Goal: Contribute content: Add original content to the website for others to see

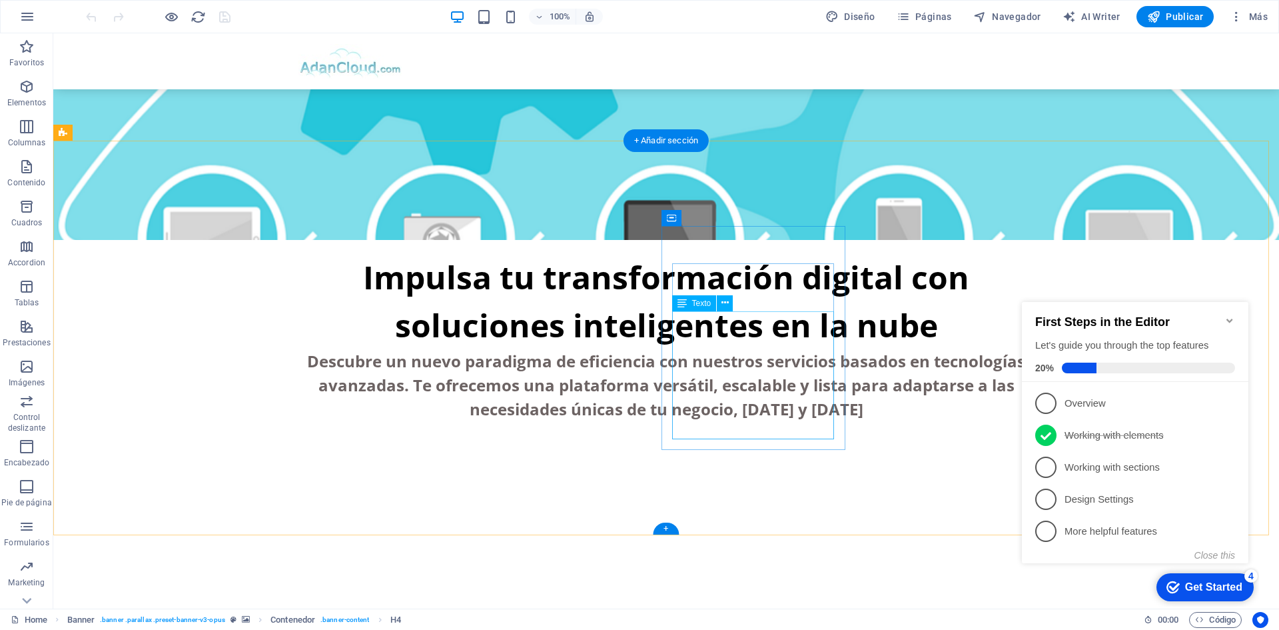
scroll to position [466, 0]
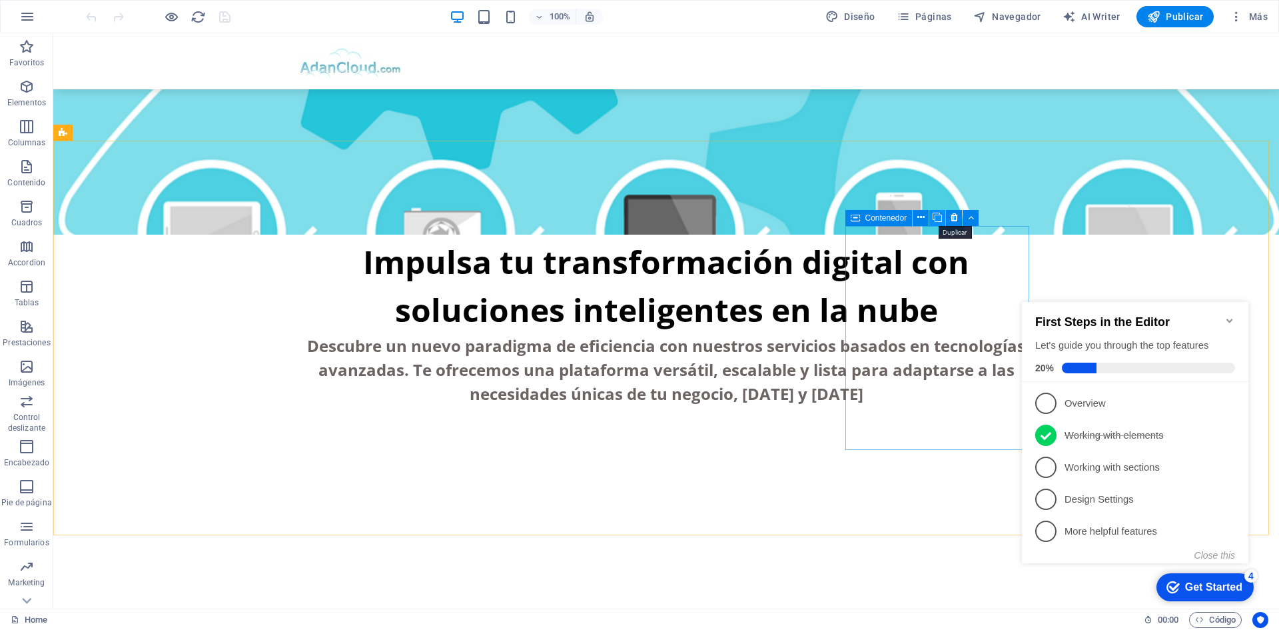
click at [939, 221] on icon at bounding box center [937, 218] width 9 height 14
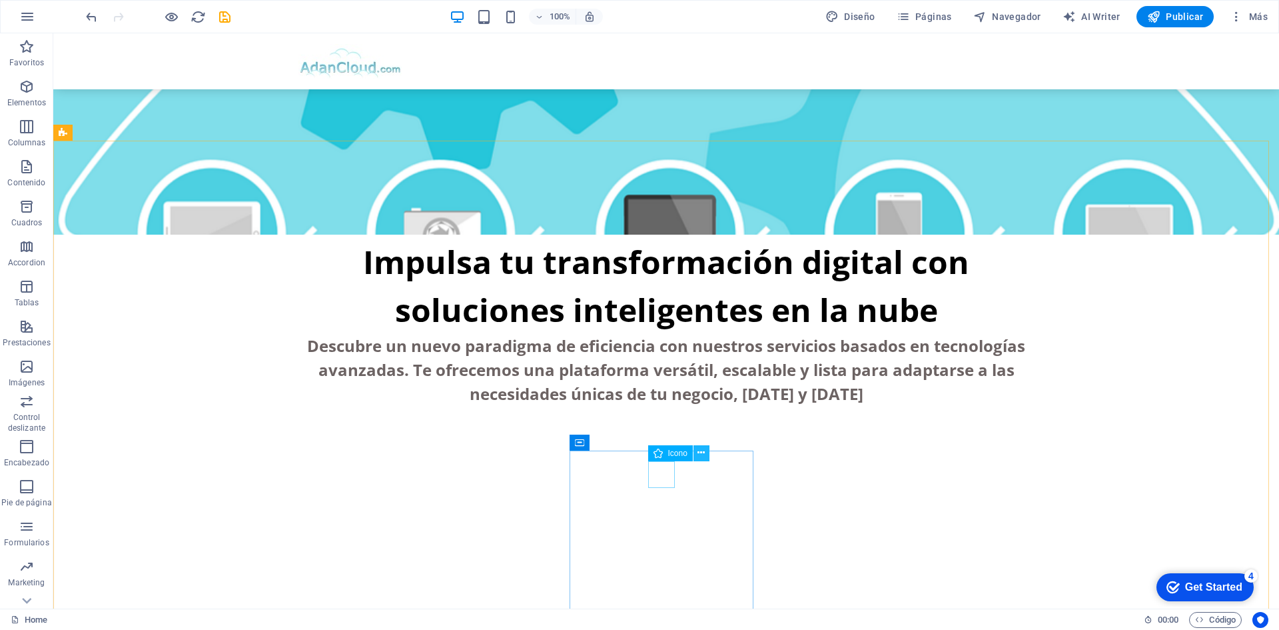
click at [700, 458] on icon at bounding box center [701, 453] width 7 height 14
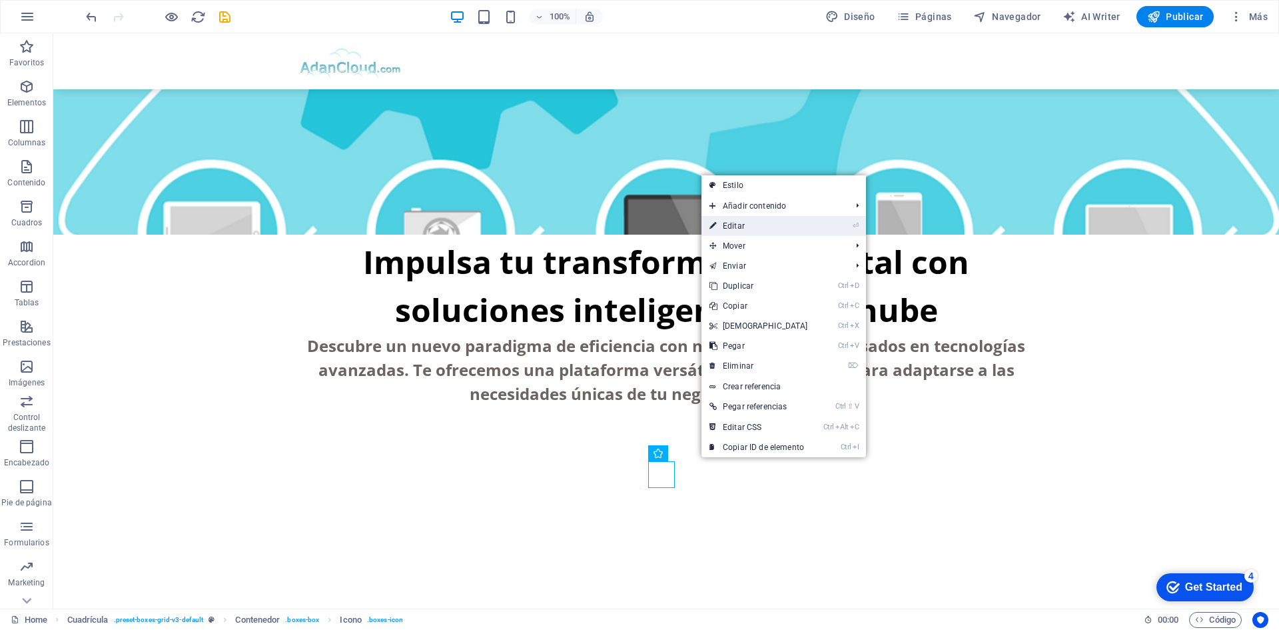
click at [746, 223] on link "⏎ Editar" at bounding box center [759, 226] width 115 height 20
select select "xMidYMid"
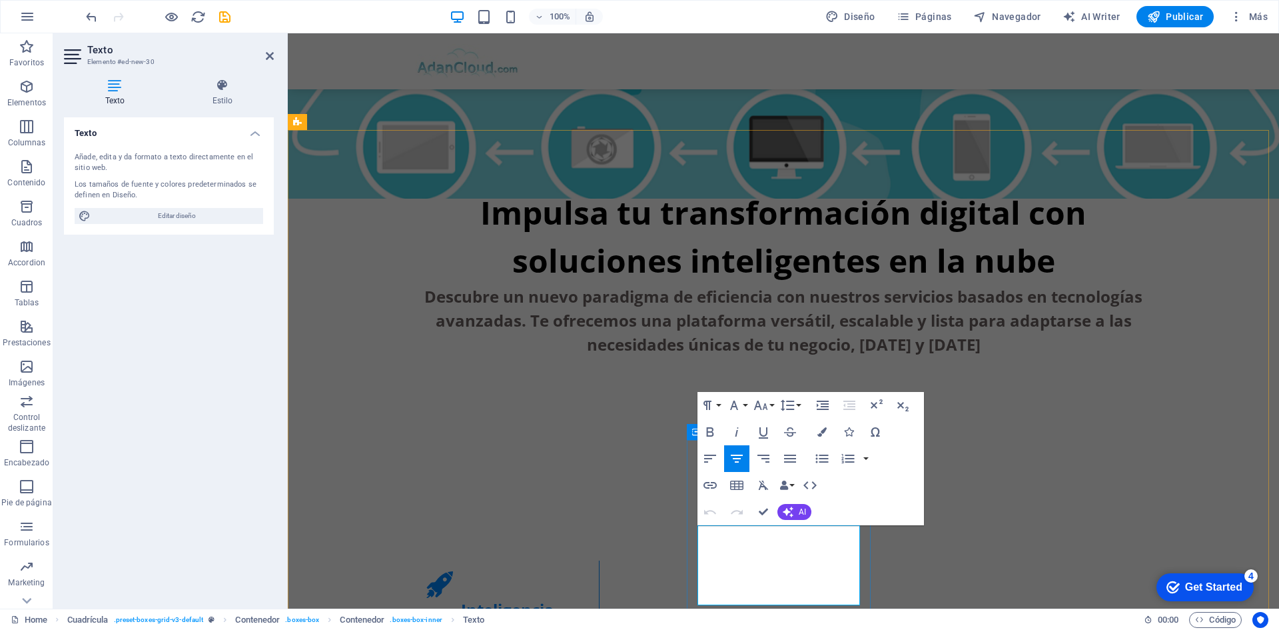
scroll to position [533, 0]
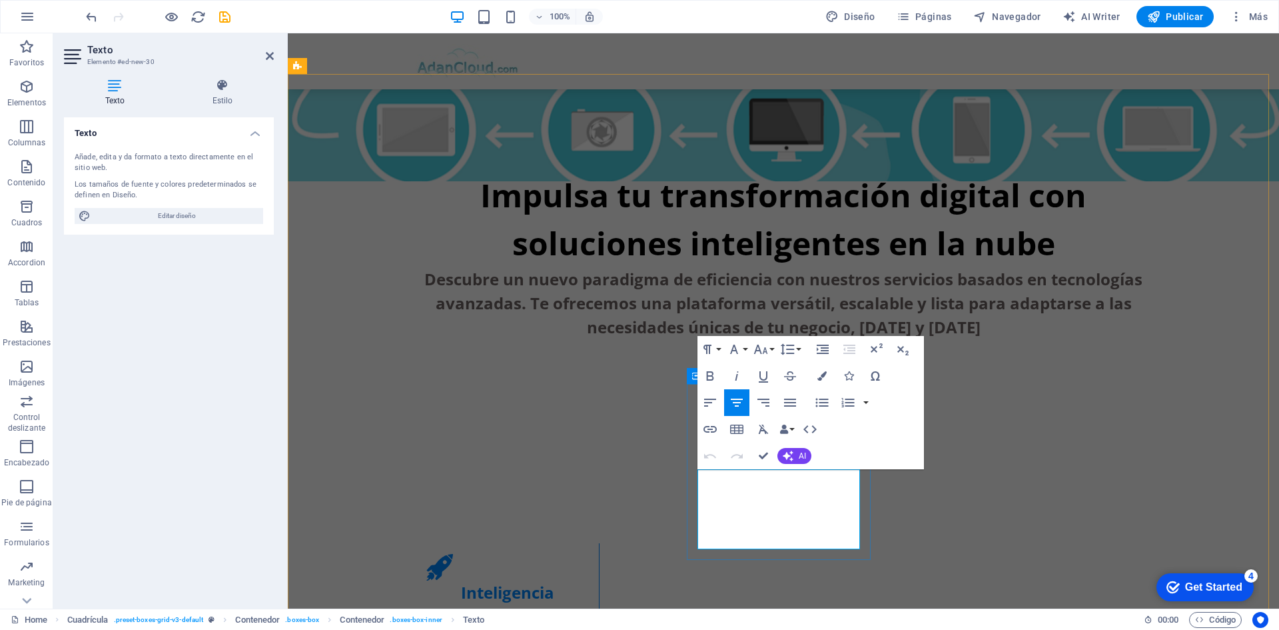
drag, startPoint x: 718, startPoint y: 550, endPoint x: 805, endPoint y: 536, distance: 88.5
click at [789, 405] on icon "button" at bounding box center [790, 402] width 12 height 8
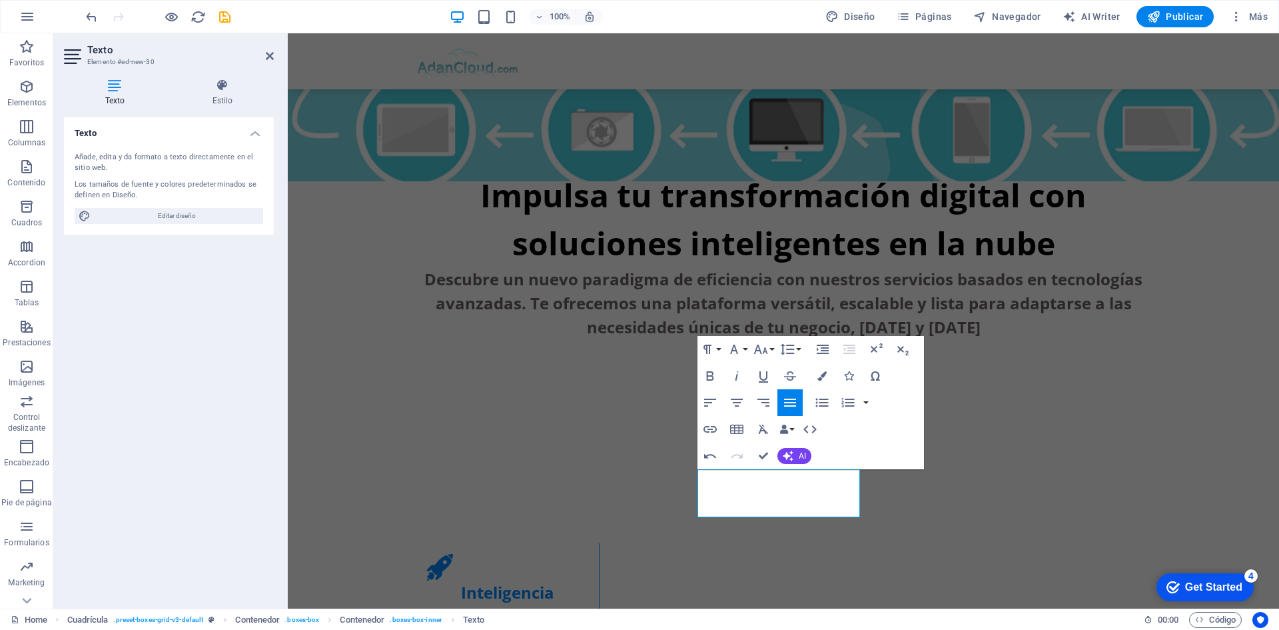
click at [791, 405] on icon "button" at bounding box center [790, 402] width 12 height 8
click at [729, 403] on icon "button" at bounding box center [737, 402] width 16 height 16
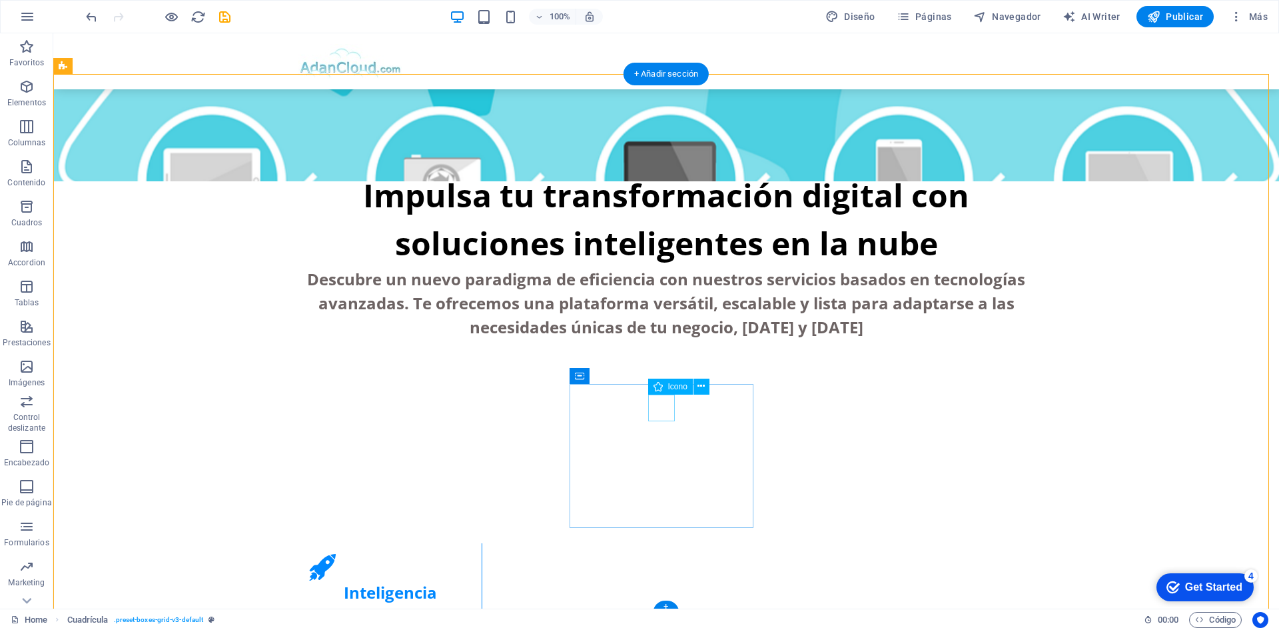
click at [705, 389] on icon at bounding box center [701, 386] width 7 height 14
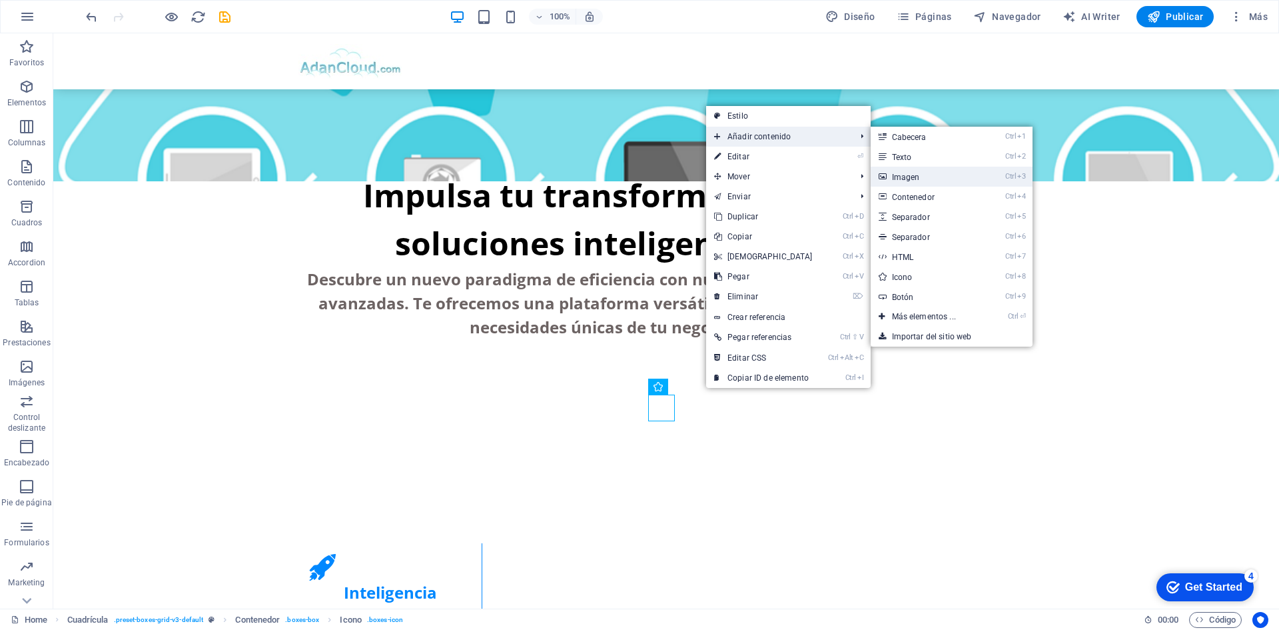
click at [903, 171] on link "Ctrl 3 Imagen" at bounding box center [927, 177] width 112 height 20
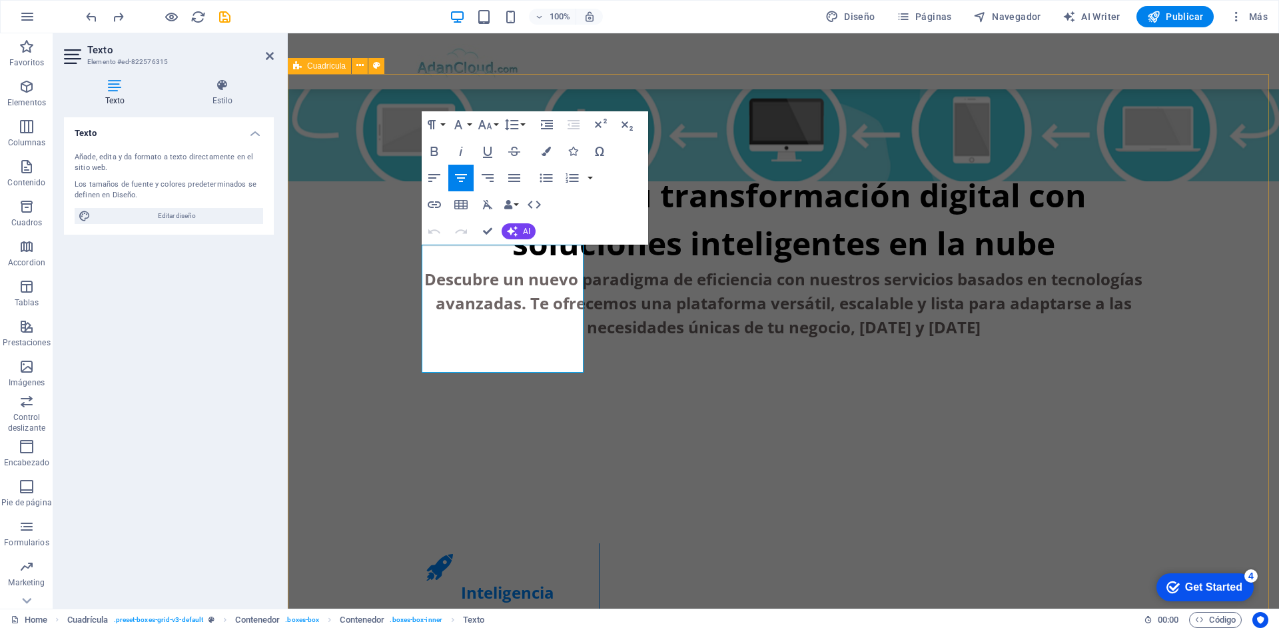
drag, startPoint x: 535, startPoint y: 367, endPoint x: 402, endPoint y: 259, distance: 171.0
click at [514, 183] on icon "button" at bounding box center [514, 178] width 16 height 16
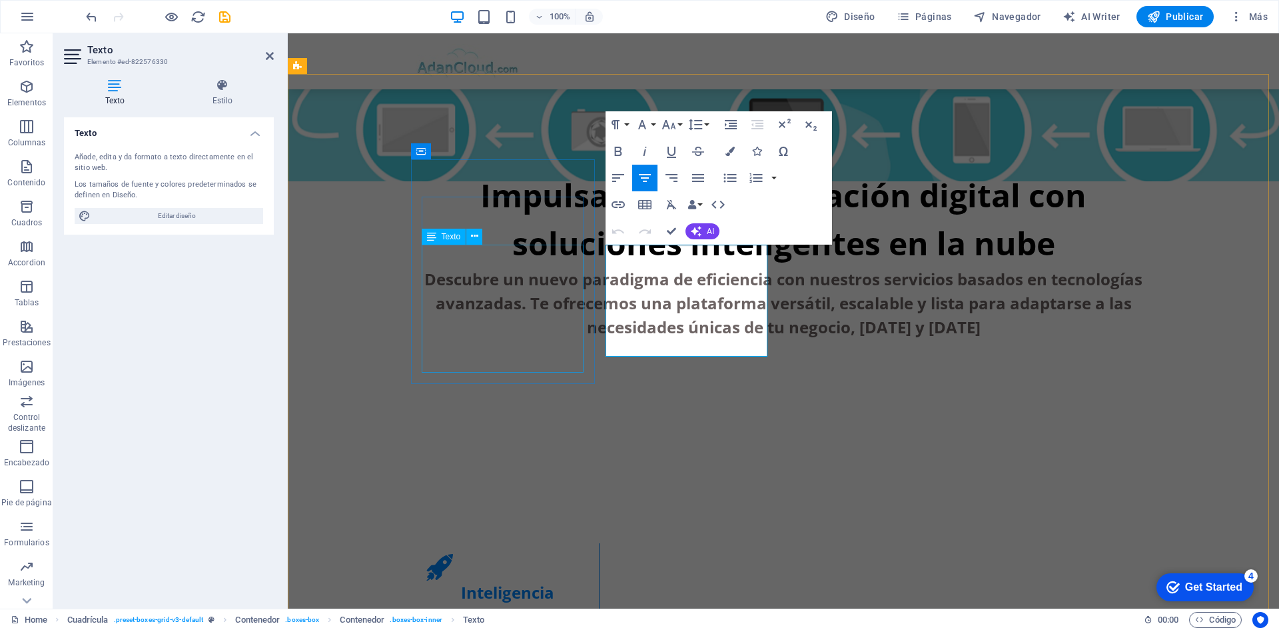
drag, startPoint x: 725, startPoint y: 350, endPoint x: 573, endPoint y: 245, distance: 184.4
click at [694, 181] on icon "button" at bounding box center [698, 178] width 12 height 8
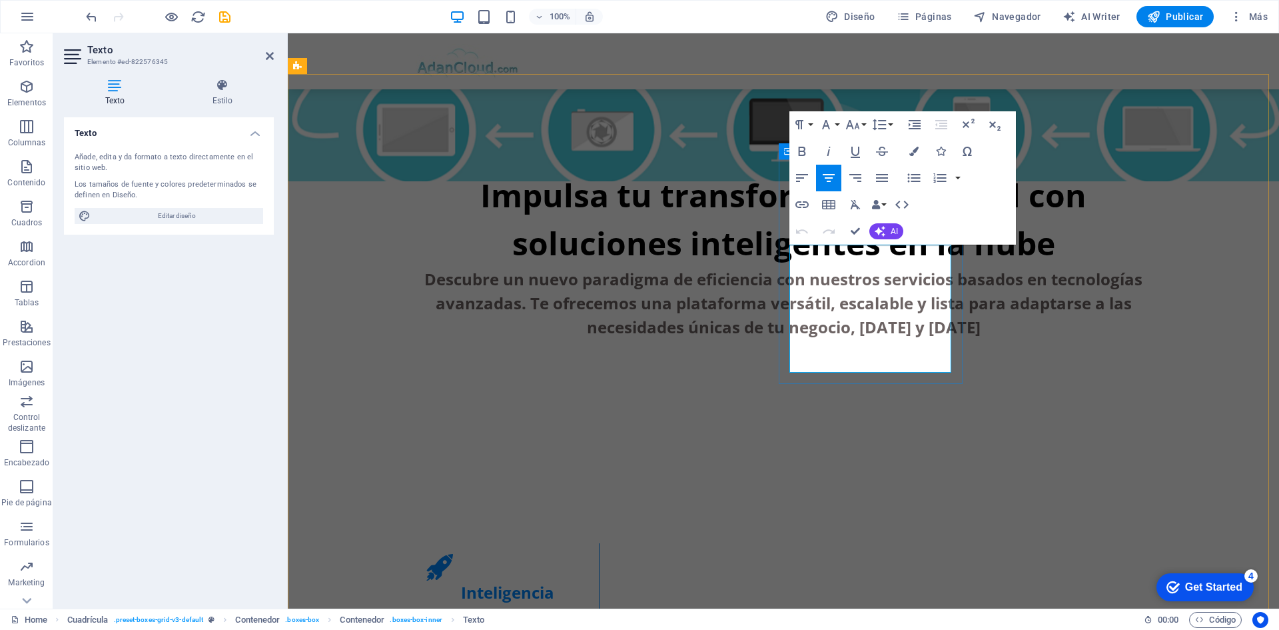
drag, startPoint x: 797, startPoint y: 255, endPoint x: 945, endPoint y: 371, distance: 187.9
click at [883, 188] on button "Align Justify" at bounding box center [881, 178] width 25 height 27
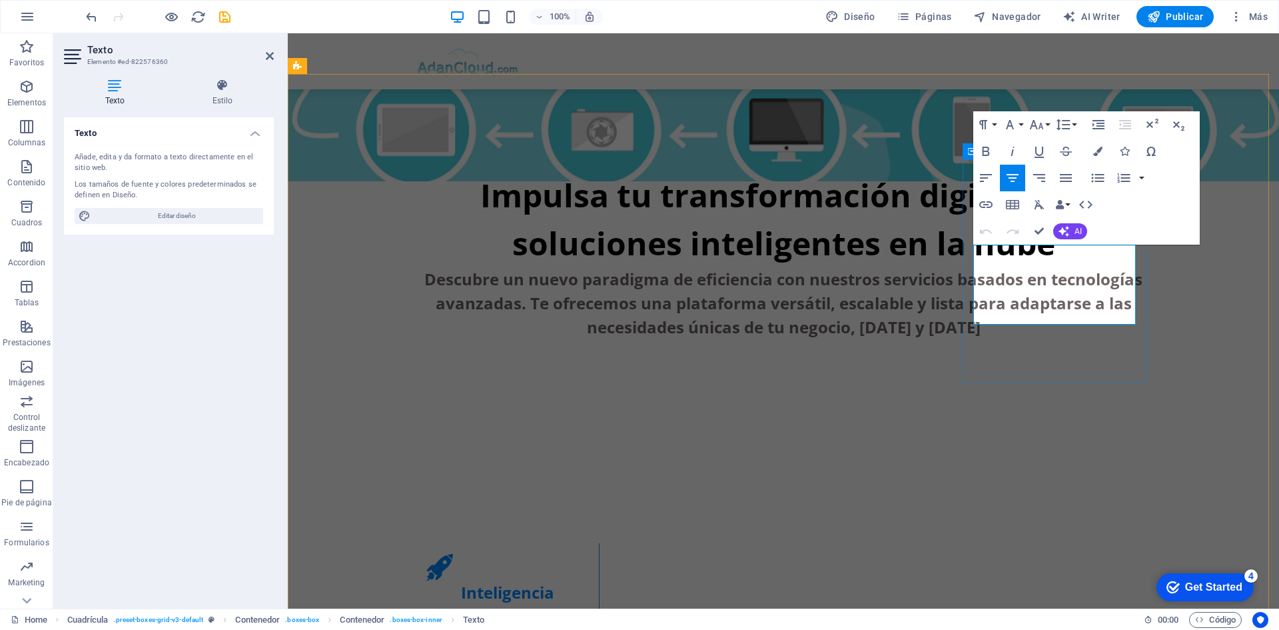
drag, startPoint x: 987, startPoint y: 253, endPoint x: 1110, endPoint y: 321, distance: 140.5
click at [1061, 181] on icon "button" at bounding box center [1066, 178] width 12 height 8
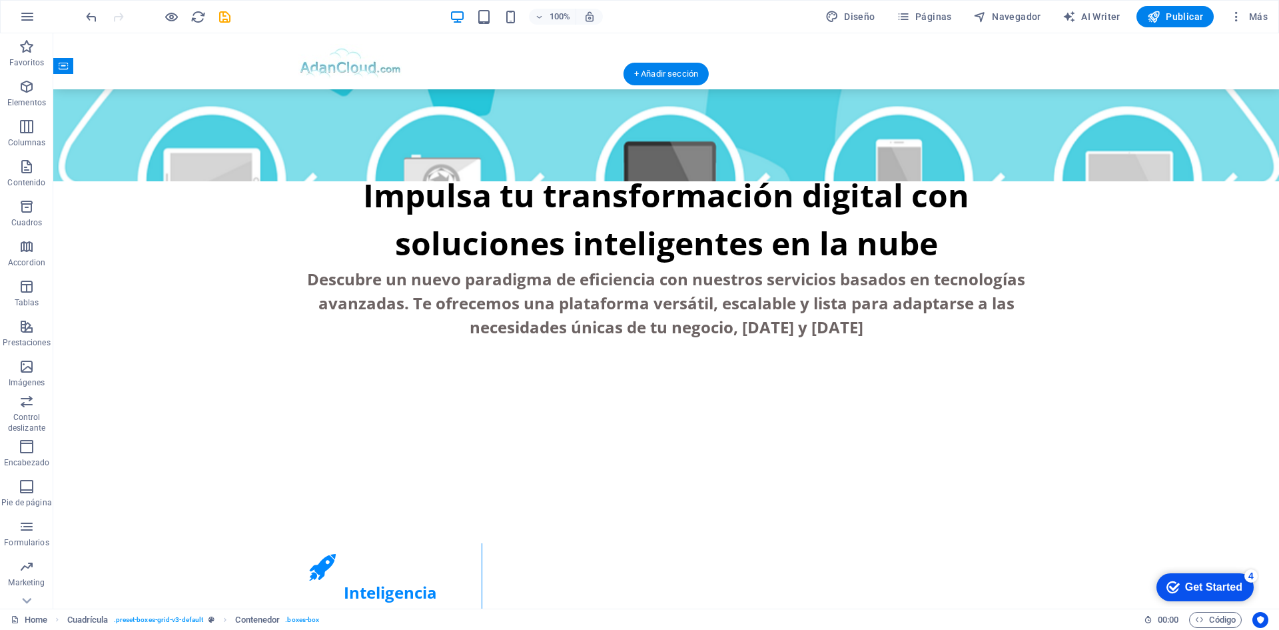
drag, startPoint x: 707, startPoint y: 410, endPoint x: 1049, endPoint y: 210, distance: 396.5
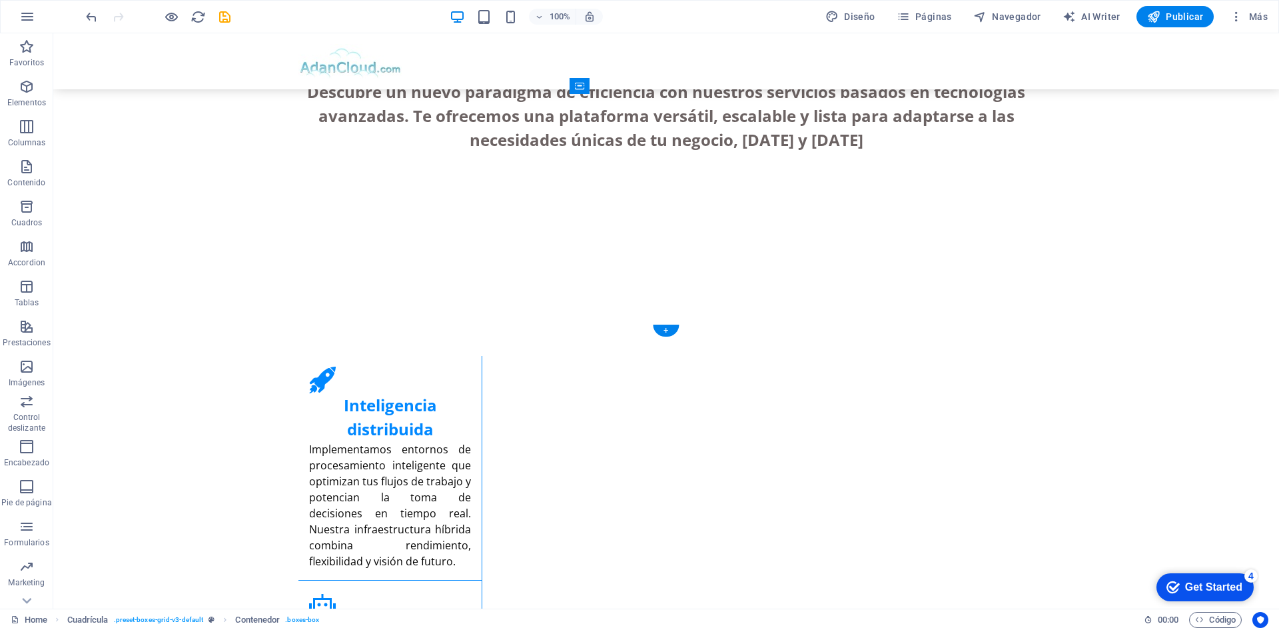
scroll to position [600, 0]
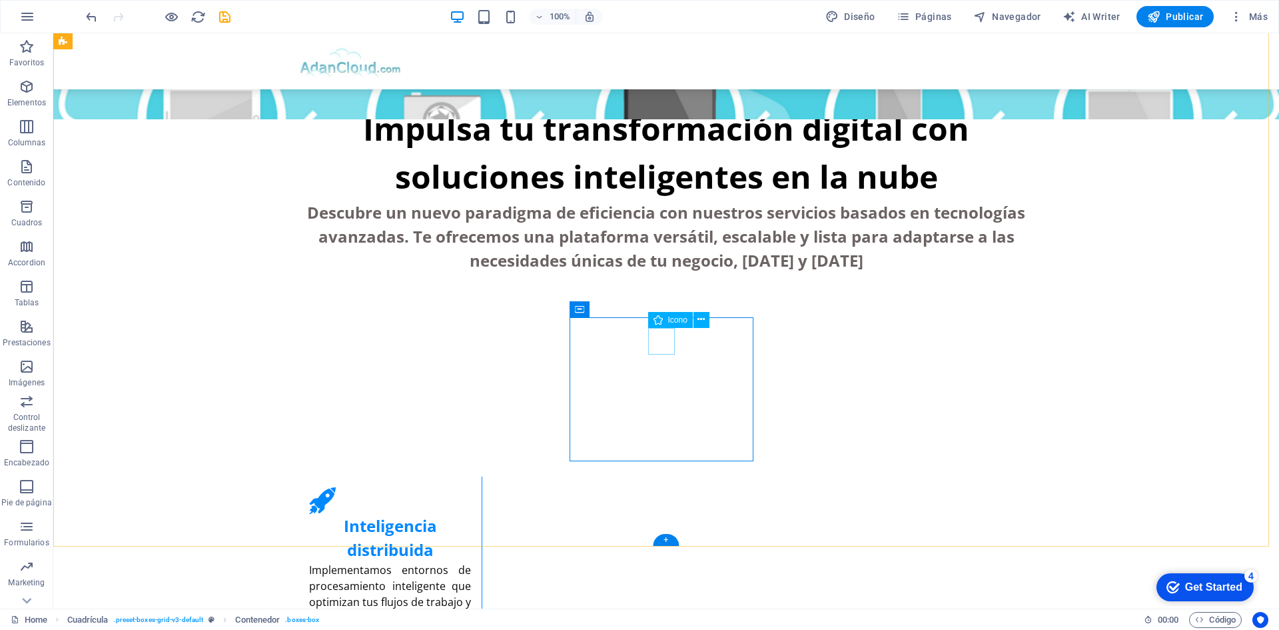
click at [700, 320] on icon at bounding box center [701, 319] width 7 height 14
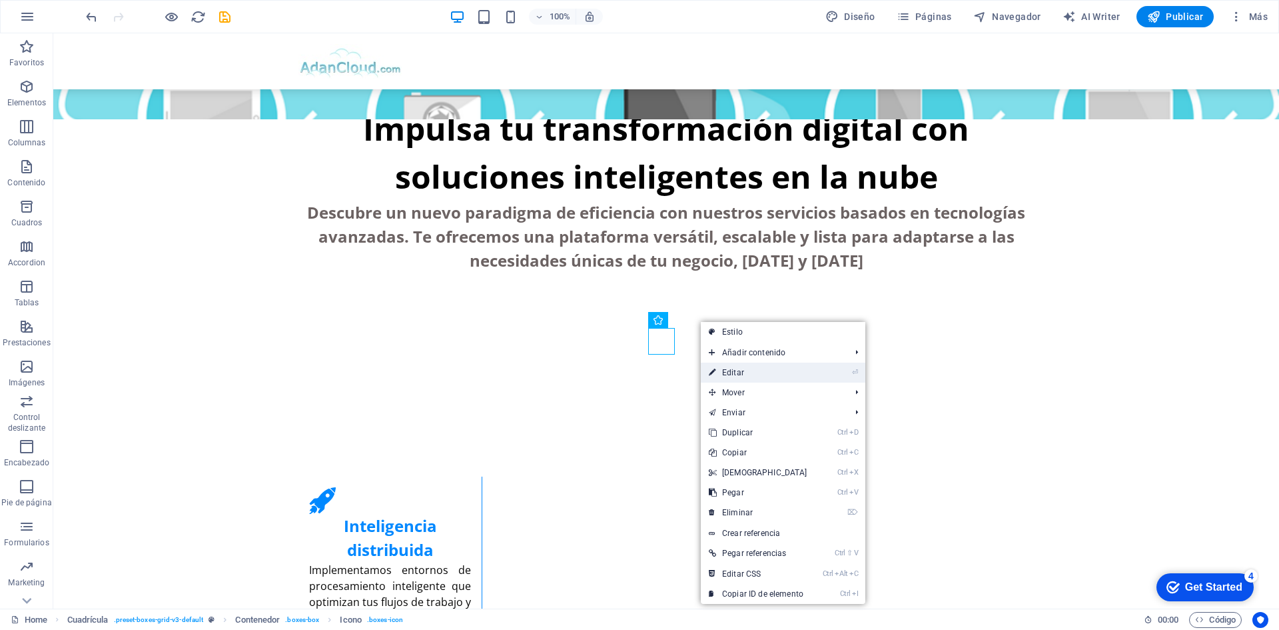
click at [741, 370] on link "⏎ Editar" at bounding box center [758, 372] width 115 height 20
select select "xMidYMid"
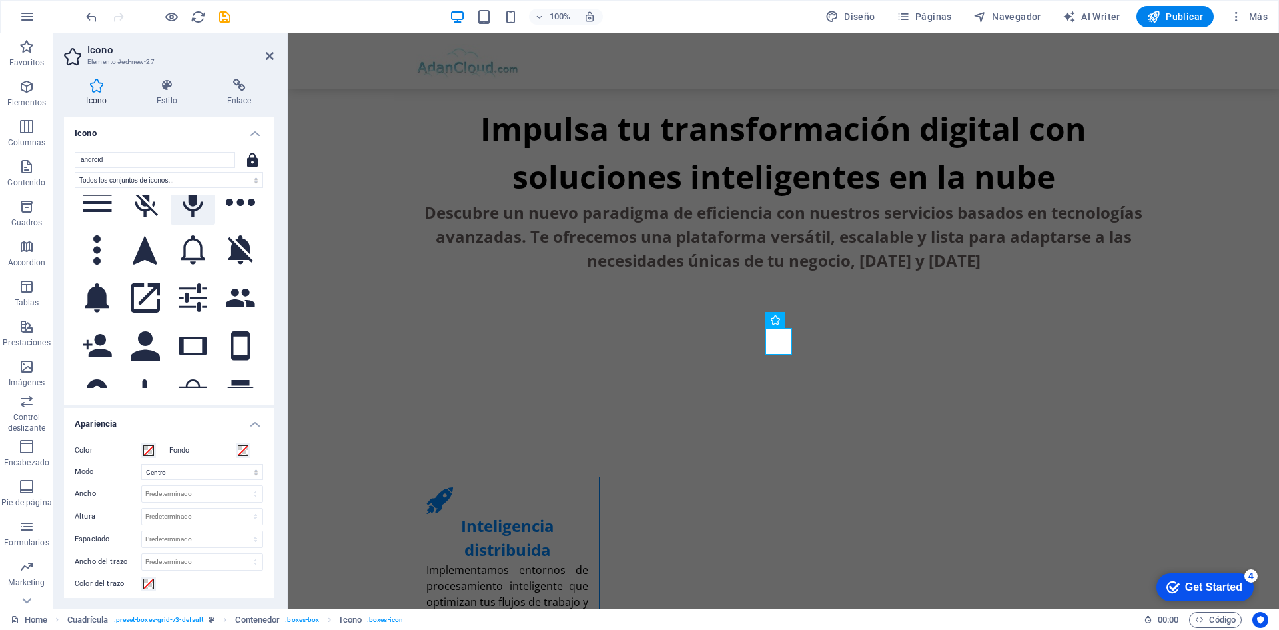
scroll to position [999, 0]
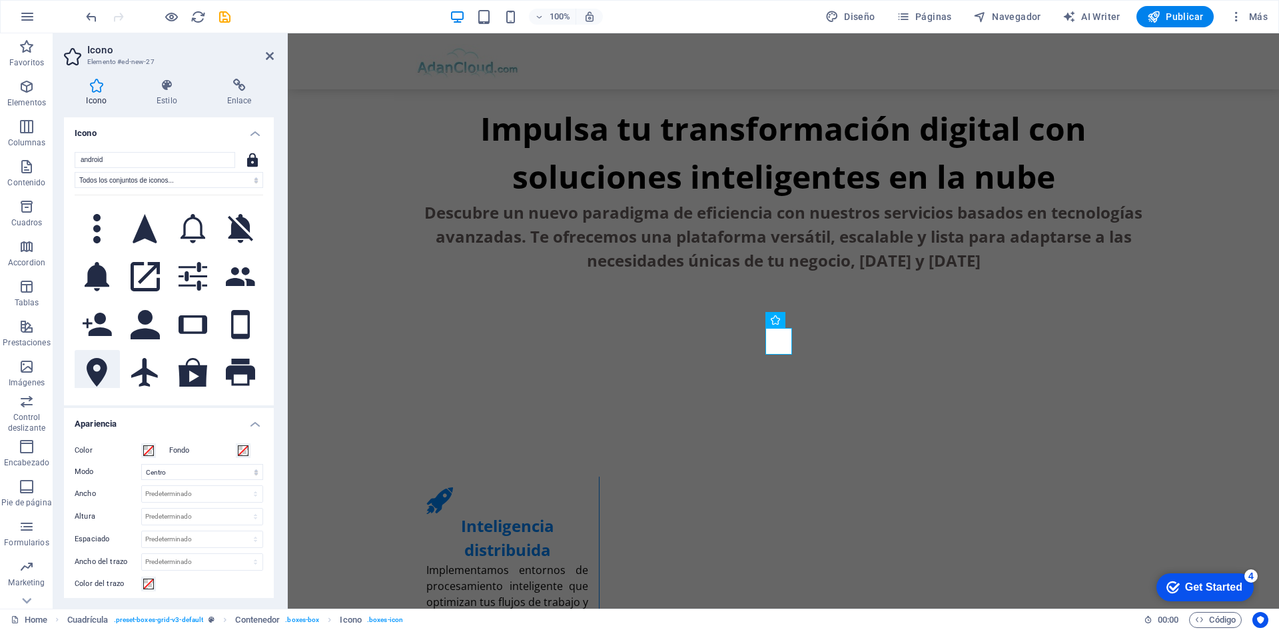
click at [99, 358] on icon at bounding box center [97, 372] width 21 height 29
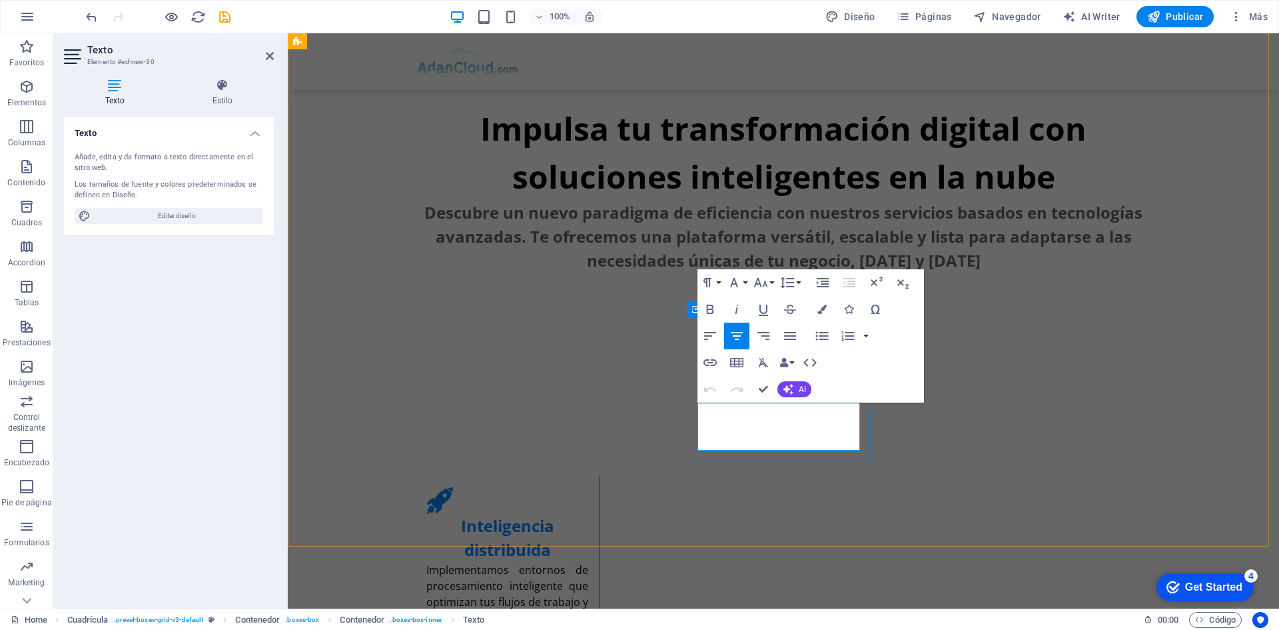
drag, startPoint x: 833, startPoint y: 441, endPoint x: 995, endPoint y: 436, distance: 162.0
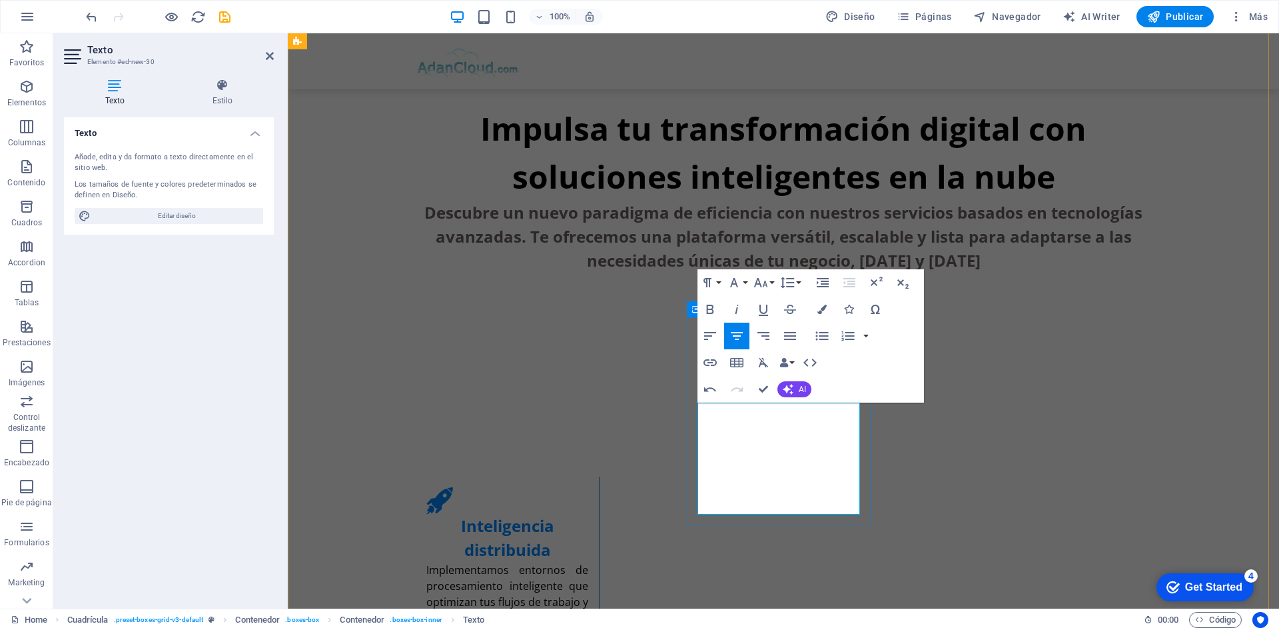
scroll to position [1620, 2]
drag, startPoint x: 813, startPoint y: 504, endPoint x: 700, endPoint y: 395, distance: 157.4
click at [786, 338] on icon "button" at bounding box center [790, 336] width 16 height 16
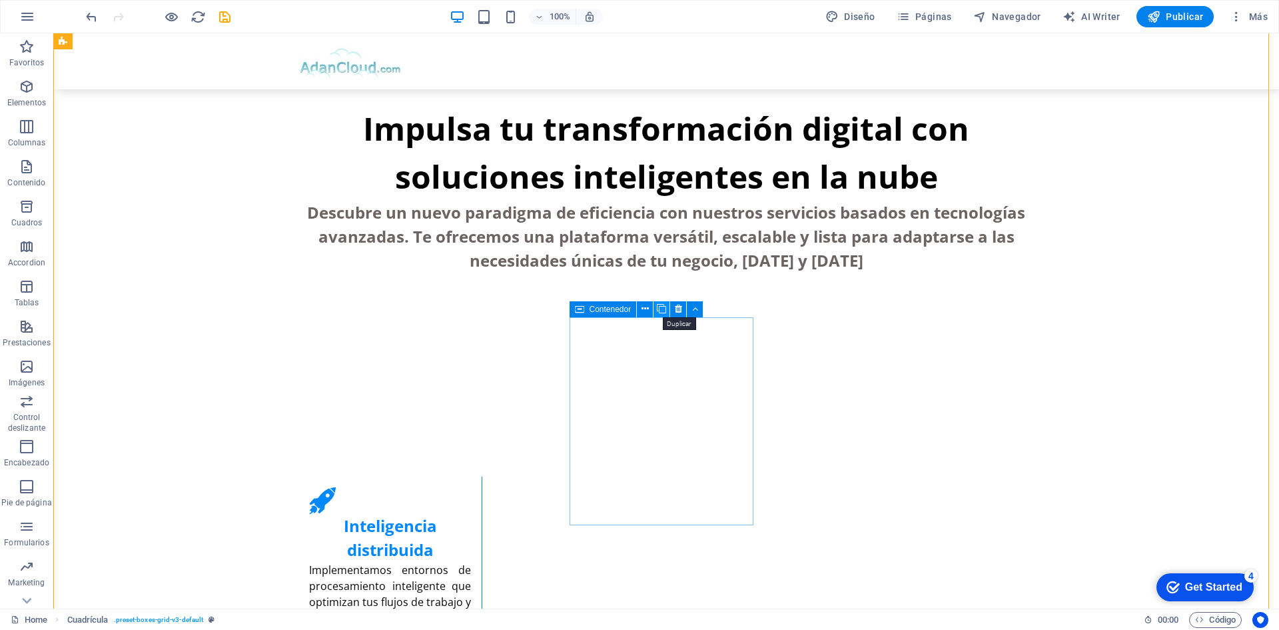
click at [662, 312] on icon at bounding box center [661, 309] width 9 height 14
click at [793, 318] on icon at bounding box center [792, 319] width 7 height 14
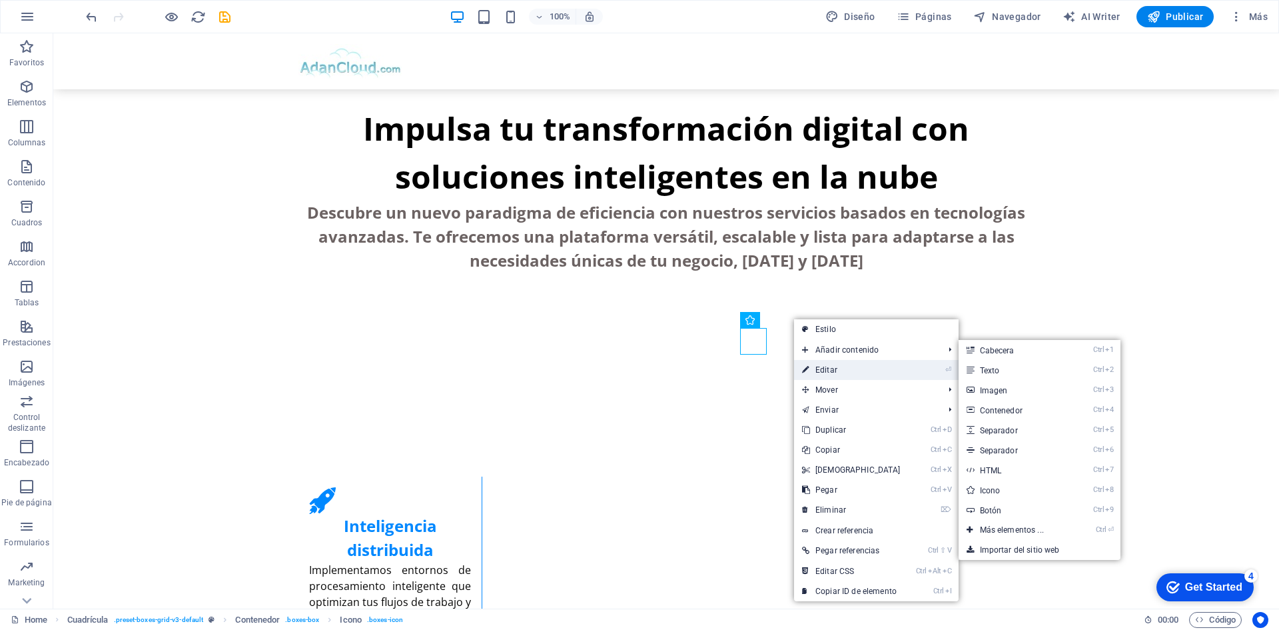
click at [831, 370] on link "⏎ Editar" at bounding box center [851, 370] width 115 height 20
select select "xMidYMid"
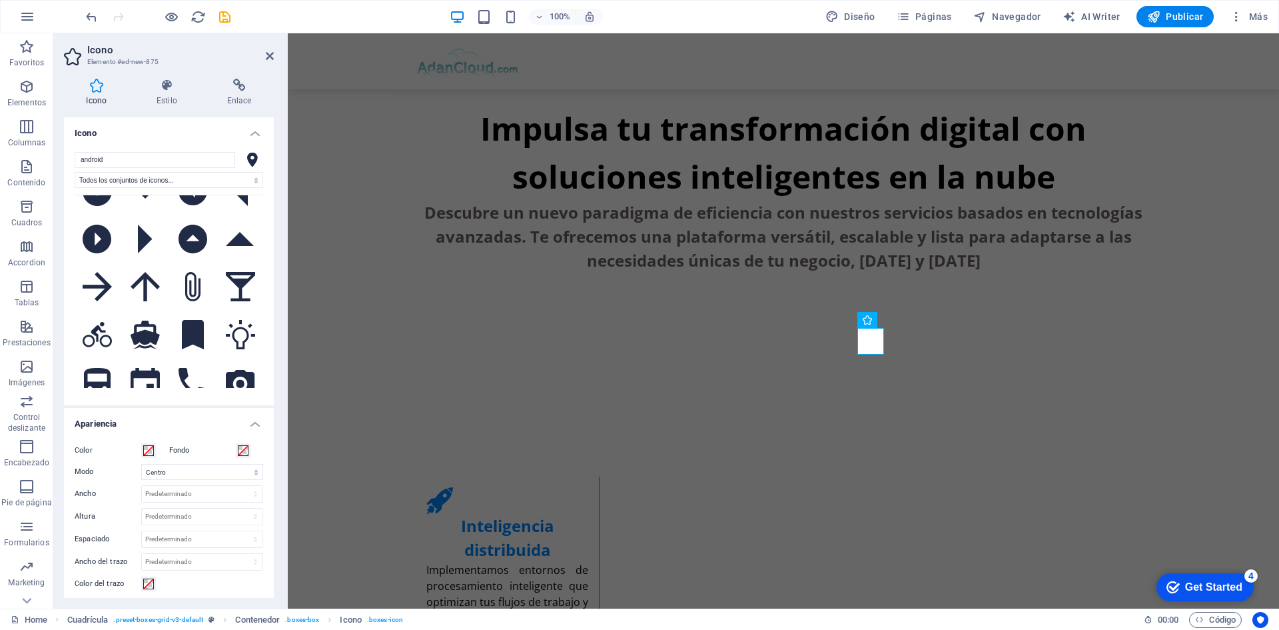
scroll to position [200, 0]
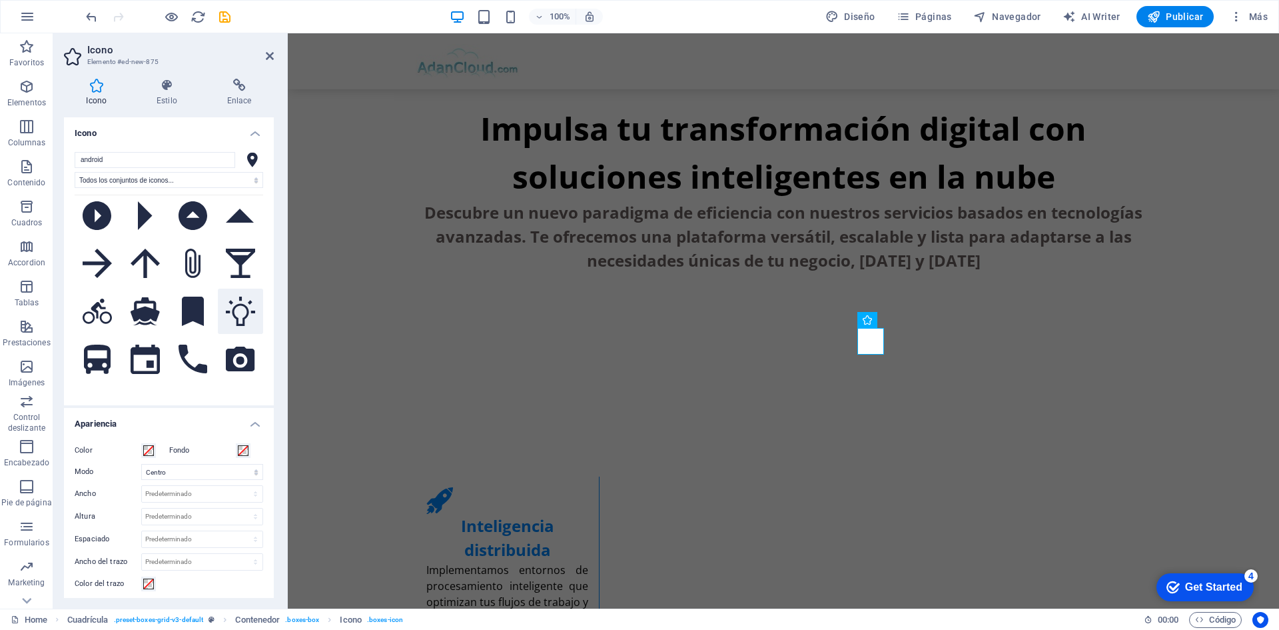
click at [232, 307] on icon at bounding box center [240, 310] width 29 height 29
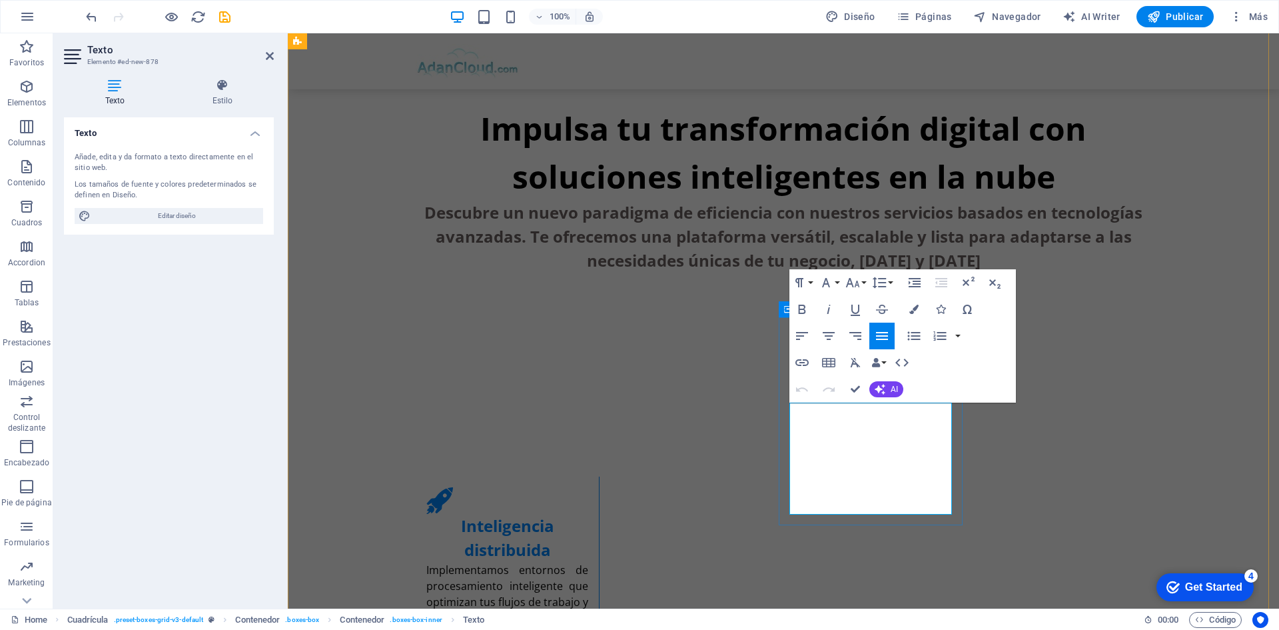
drag, startPoint x: 839, startPoint y: 508, endPoint x: 783, endPoint y: 415, distance: 109.1
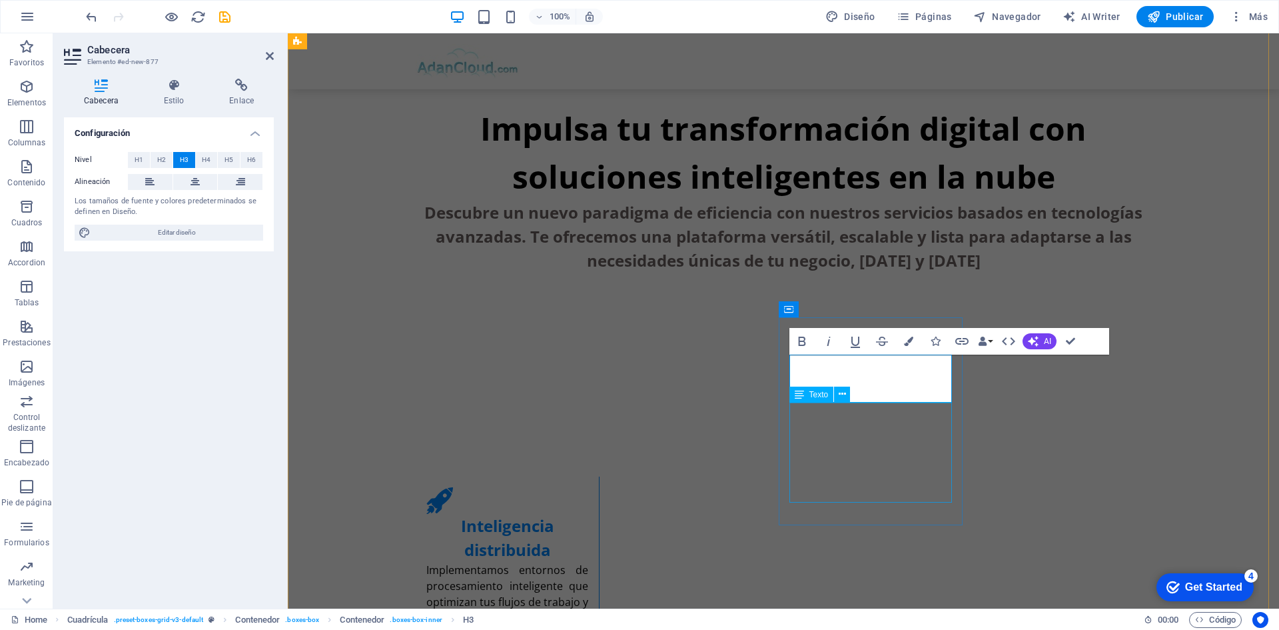
scroll to position [0, 5]
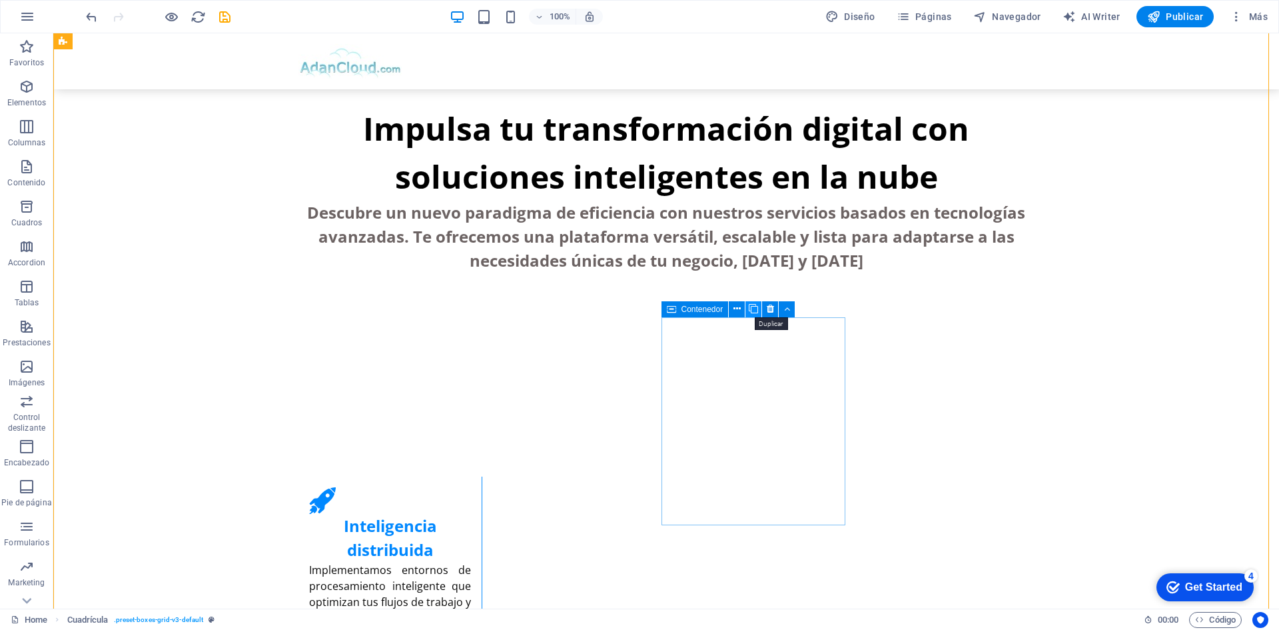
click at [756, 314] on icon at bounding box center [753, 309] width 9 height 14
click at [882, 322] on icon at bounding box center [884, 319] width 7 height 14
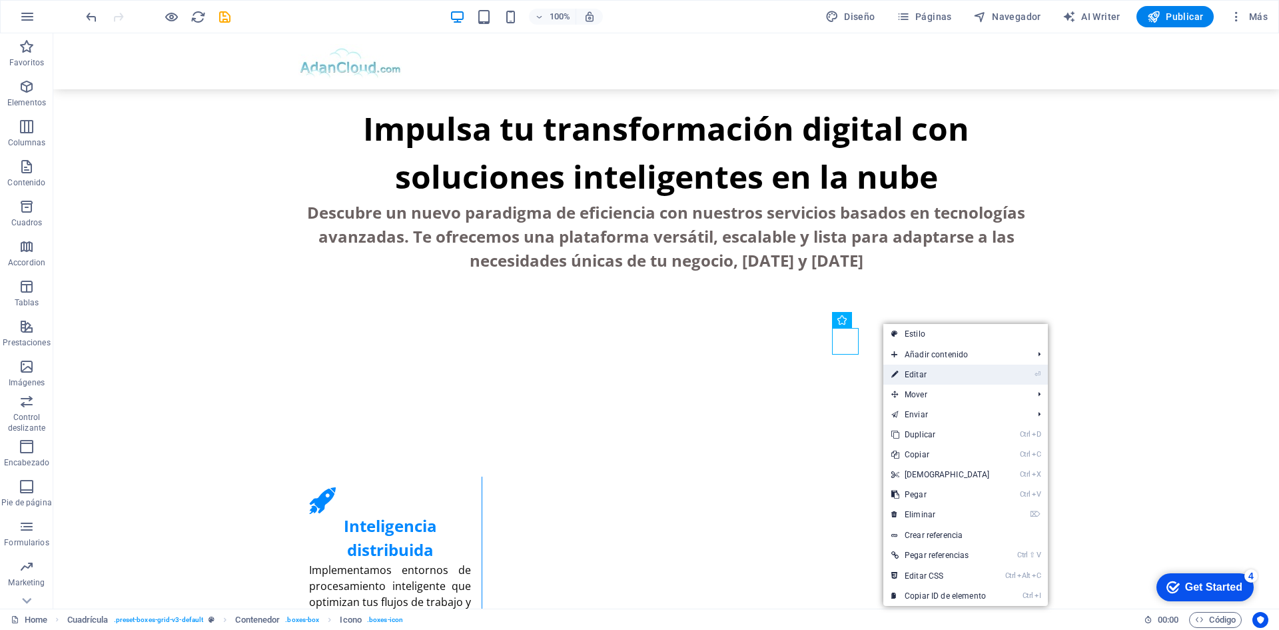
click at [921, 376] on link "⏎ Editar" at bounding box center [940, 374] width 115 height 20
select select "xMidYMid"
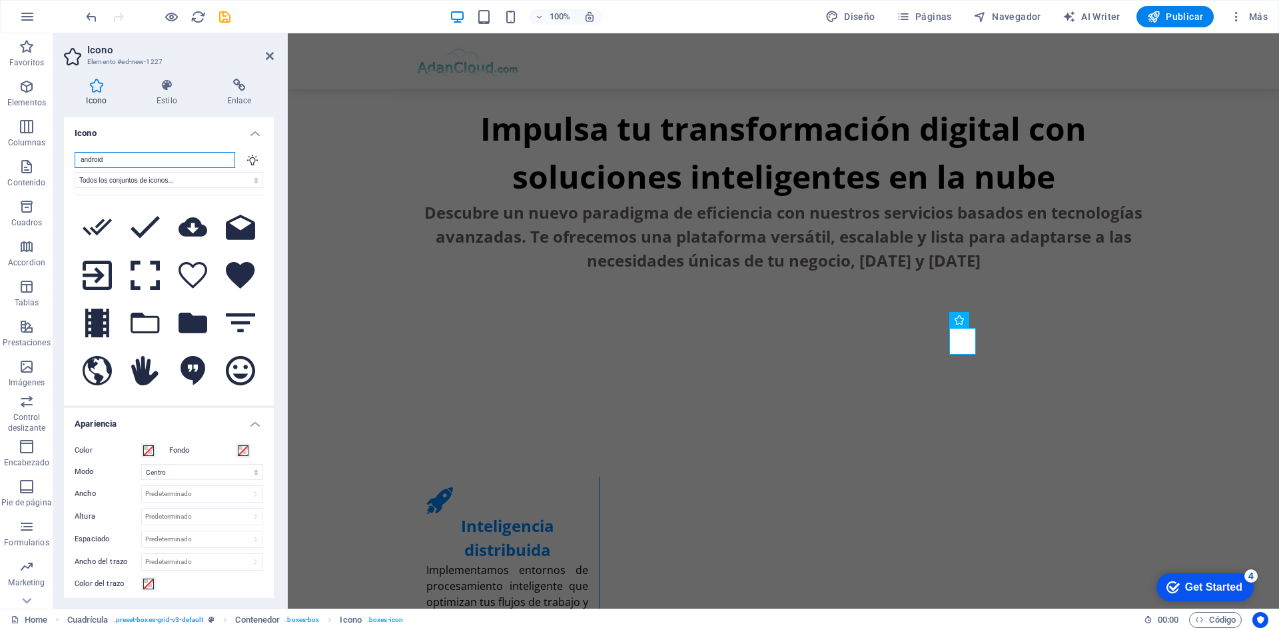
scroll to position [733, 0]
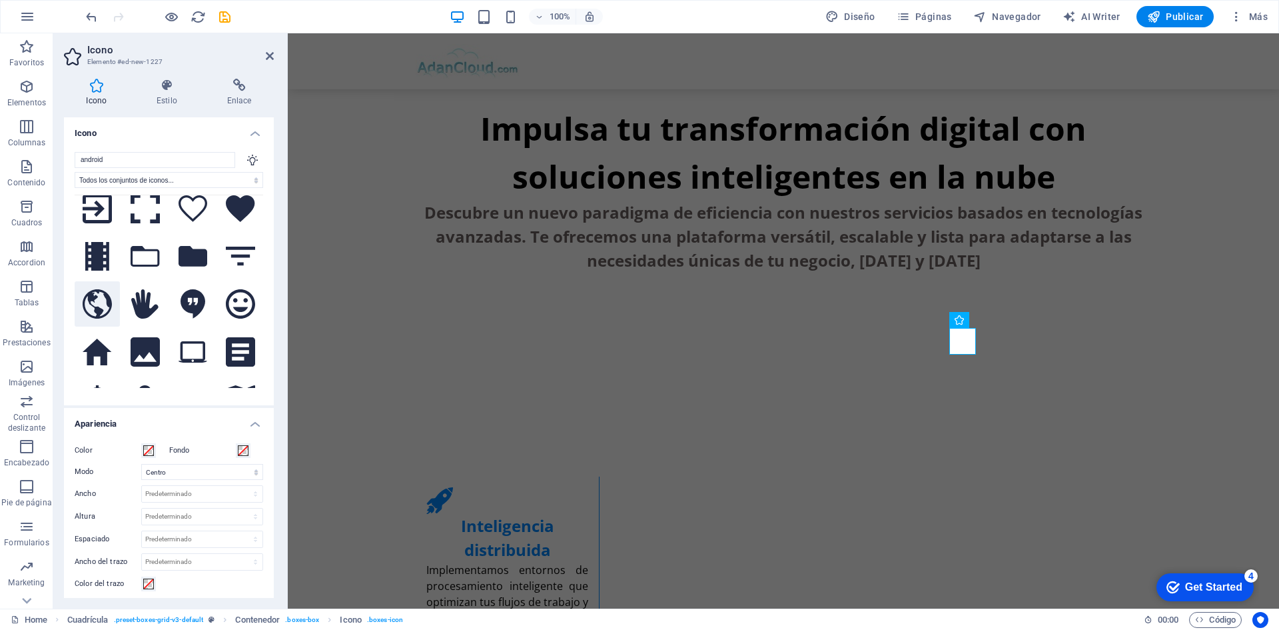
click at [94, 289] on icon at bounding box center [97, 303] width 29 height 29
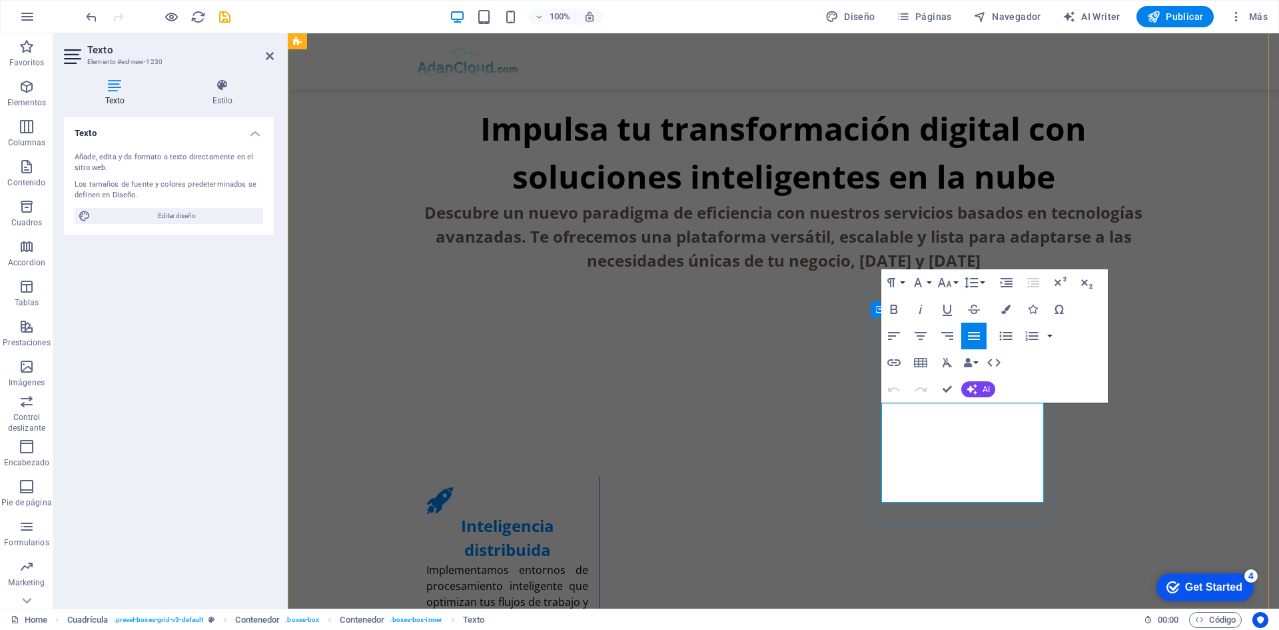
drag, startPoint x: 947, startPoint y: 493, endPoint x: 876, endPoint y: 412, distance: 107.6
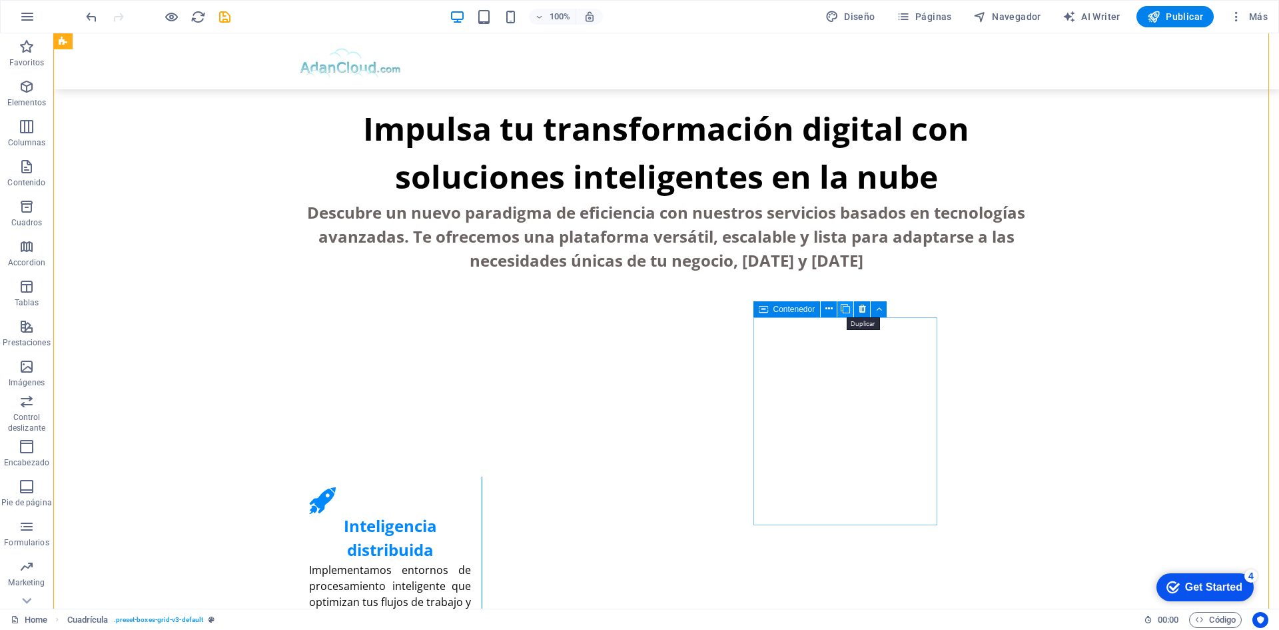
click at [847, 312] on icon at bounding box center [845, 309] width 9 height 14
click at [977, 318] on icon at bounding box center [976, 319] width 7 height 14
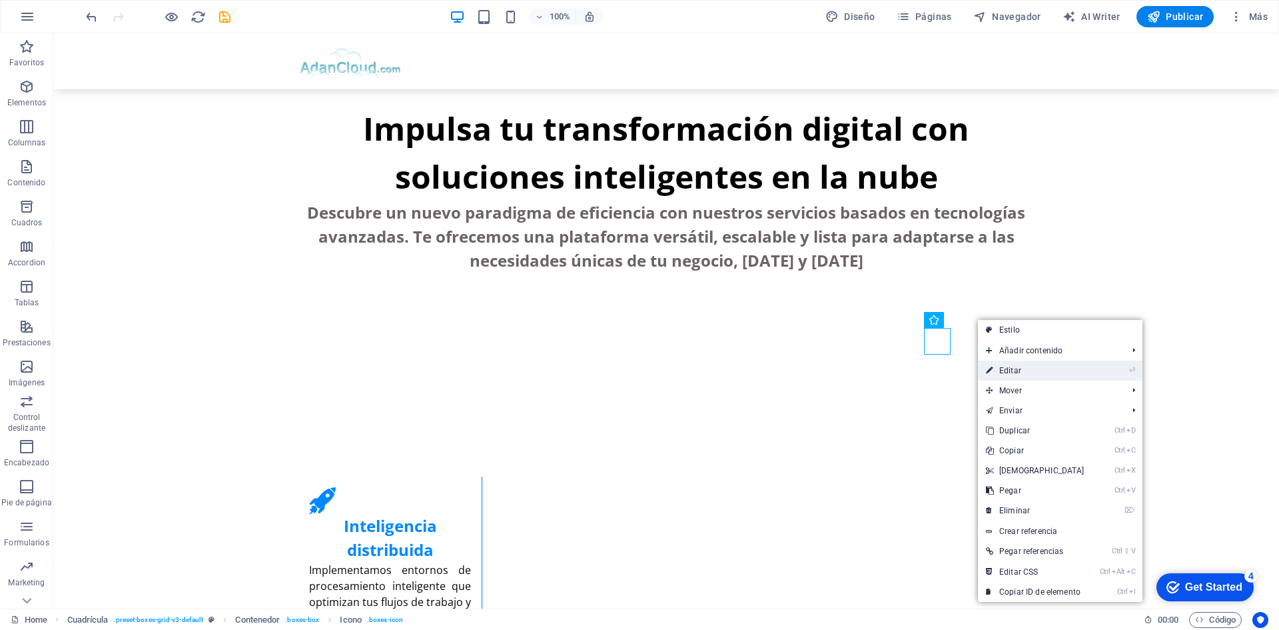
click at [1022, 376] on link "⏎ Editar" at bounding box center [1035, 370] width 115 height 20
select select "xMidYMid"
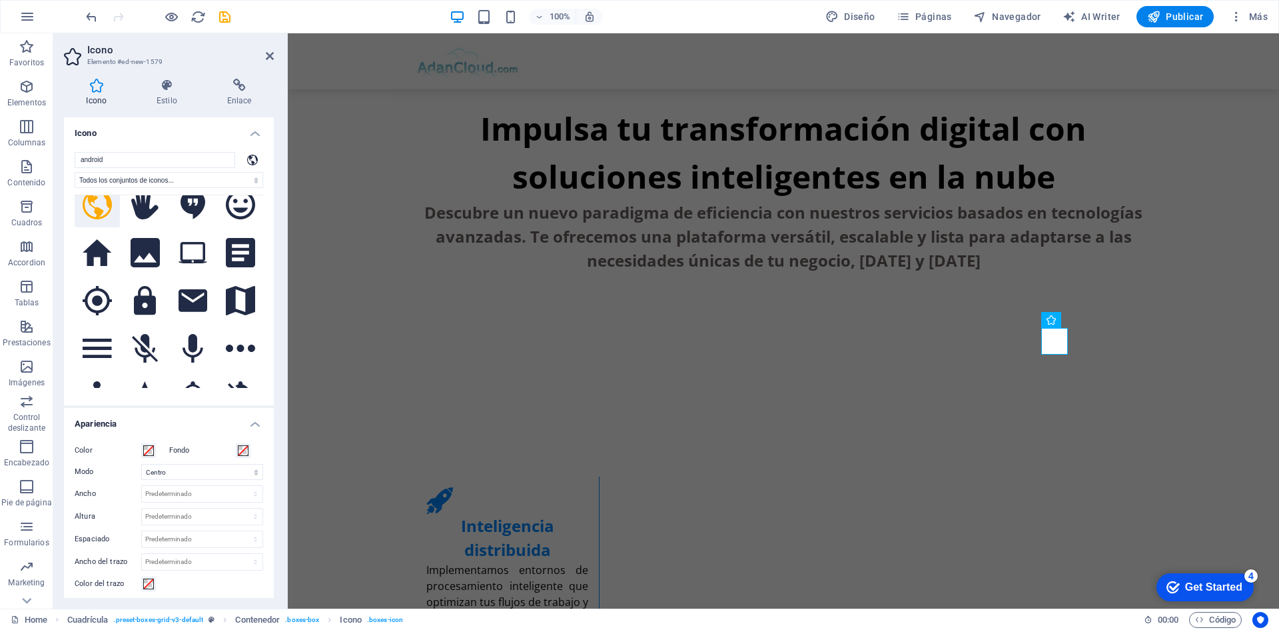
scroll to position [810, 0]
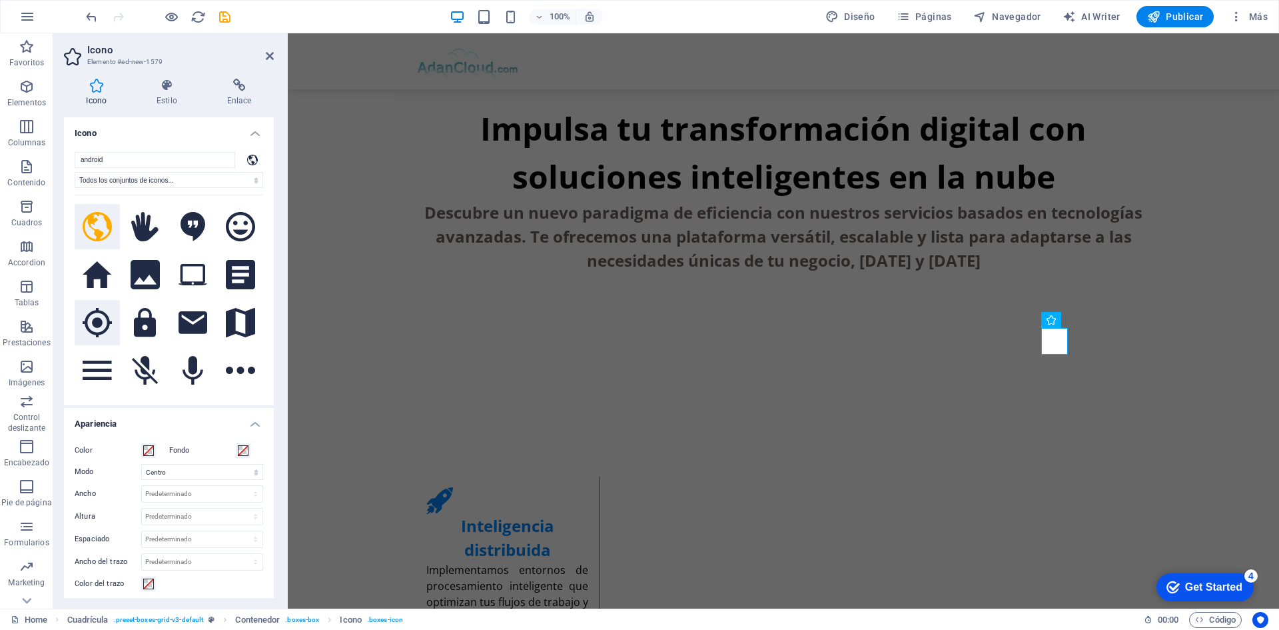
click at [98, 308] on icon at bounding box center [97, 322] width 29 height 29
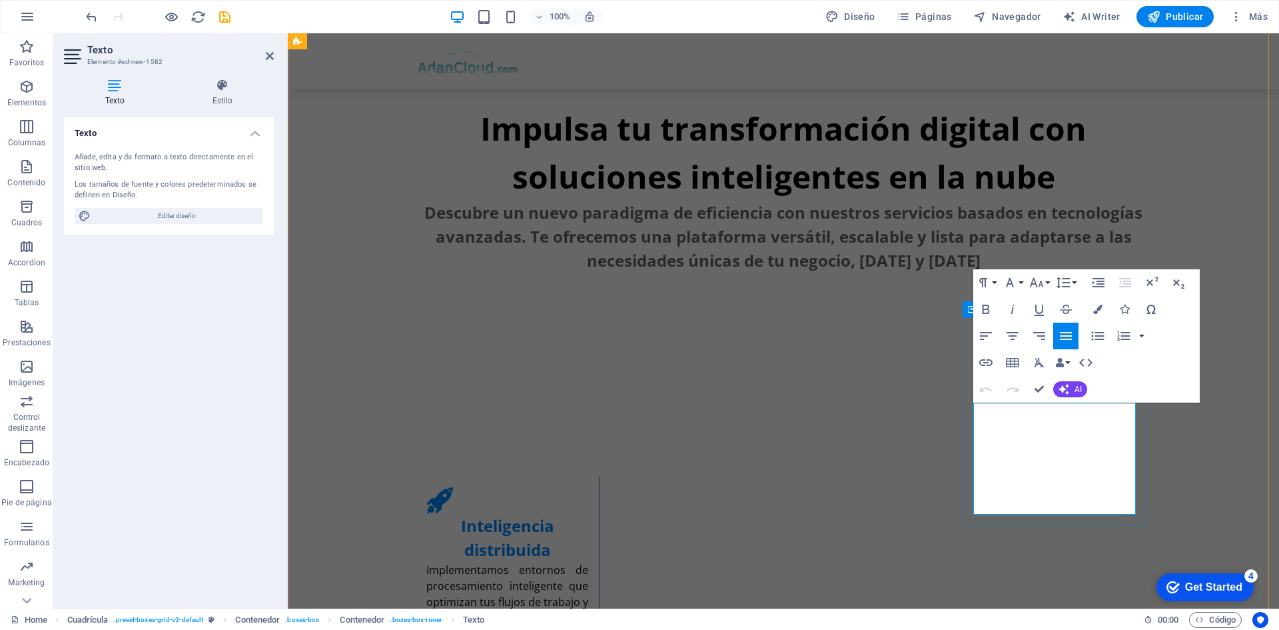
drag, startPoint x: 1043, startPoint y: 503, endPoint x: 971, endPoint y: 412, distance: 115.3
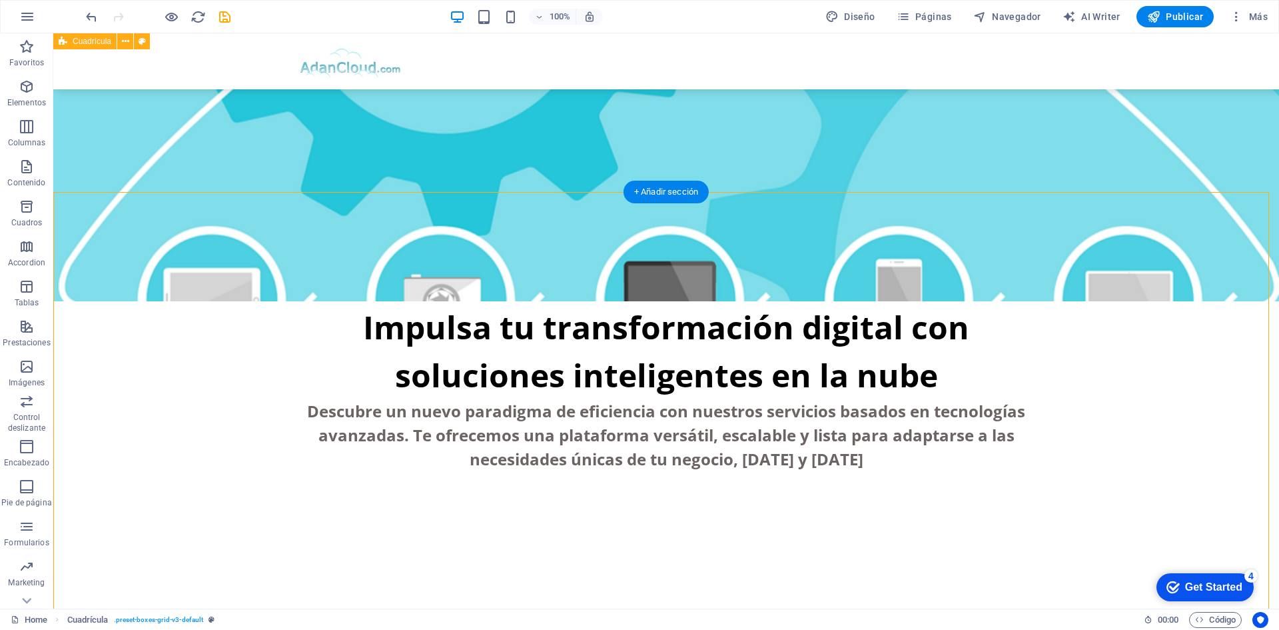
scroll to position [400, 0]
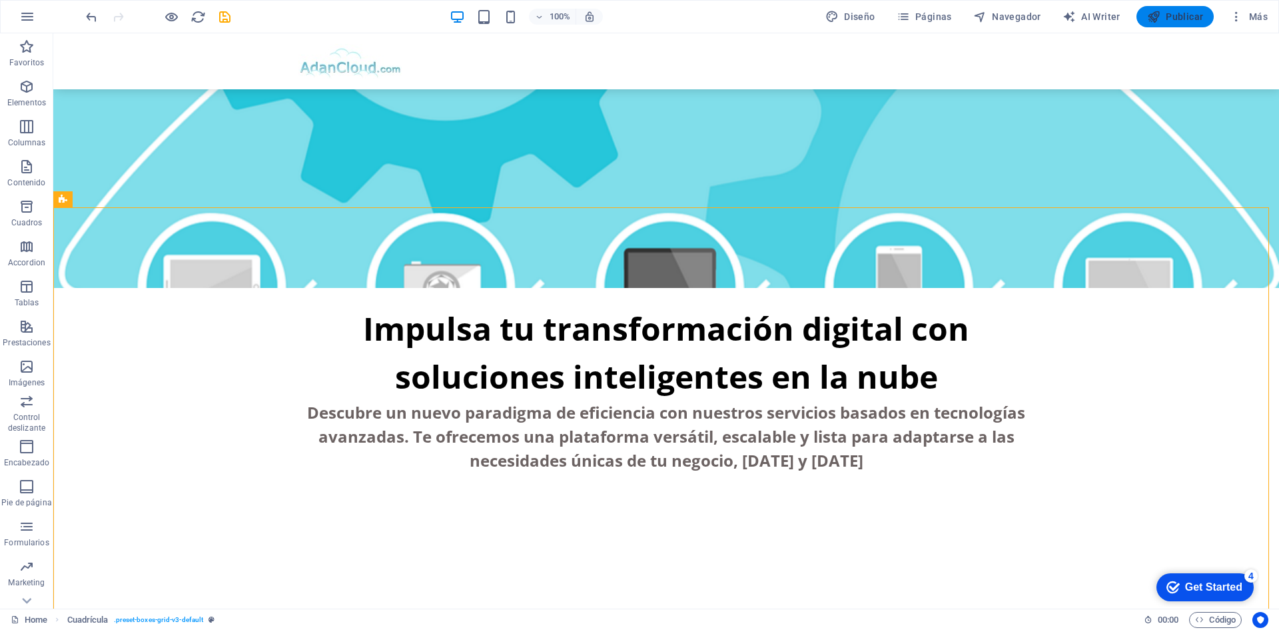
click at [1178, 16] on span "Publicar" at bounding box center [1175, 16] width 57 height 13
